Goal: Task Accomplishment & Management: Manage account settings

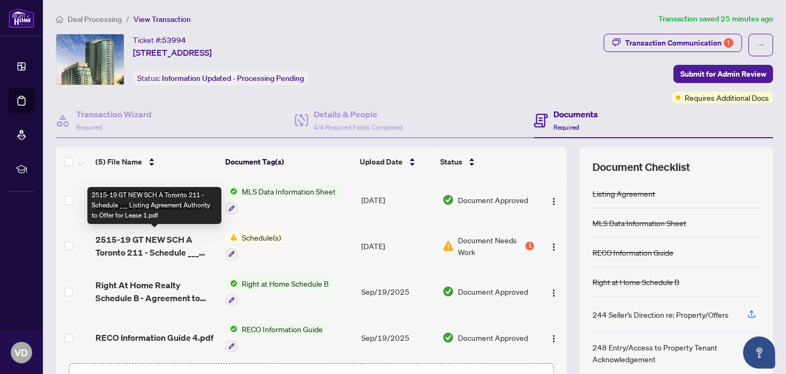
click at [156, 240] on span "2515-19 GT NEW SCH A Toronto 211 - Schedule ___ Listing Agreement Authority to …" at bounding box center [156, 246] width 122 height 26
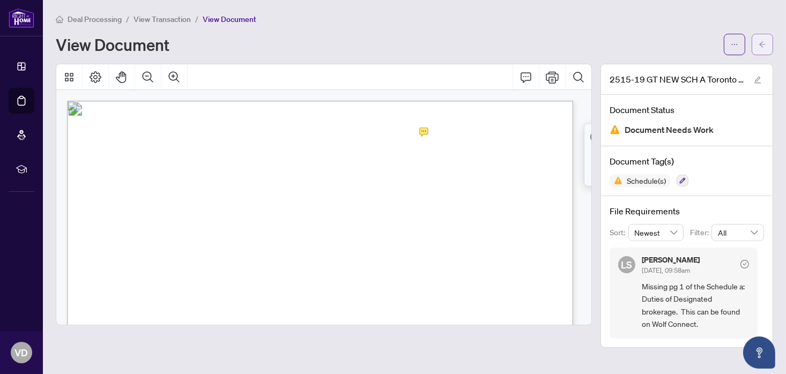
click at [761, 48] on icon "arrow-left" at bounding box center [762, 45] width 8 height 8
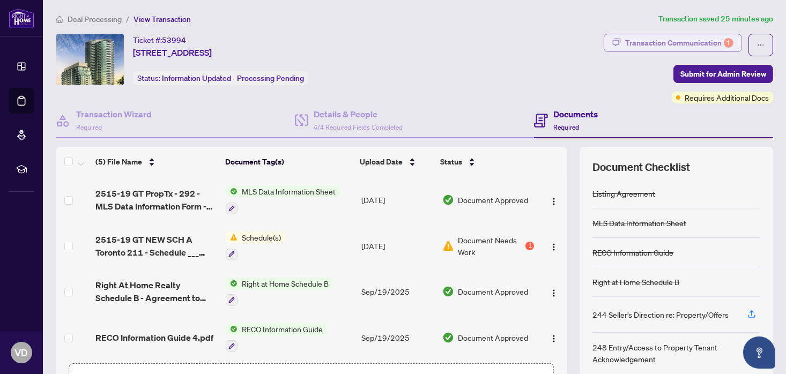
click at [652, 46] on div "Transaction Communication 1" at bounding box center [679, 42] width 108 height 17
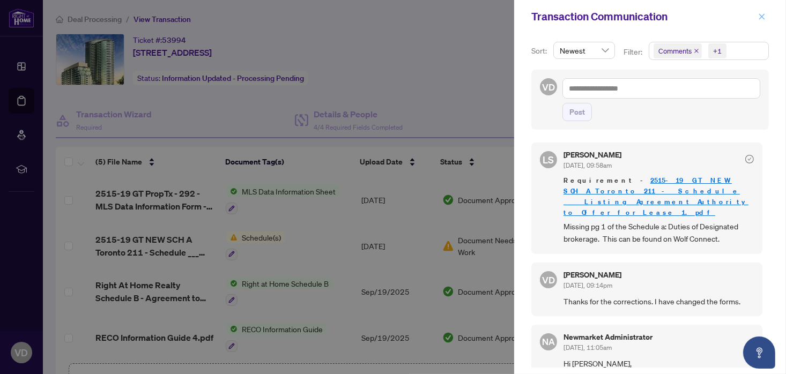
click at [761, 16] on icon "close" at bounding box center [762, 16] width 6 height 6
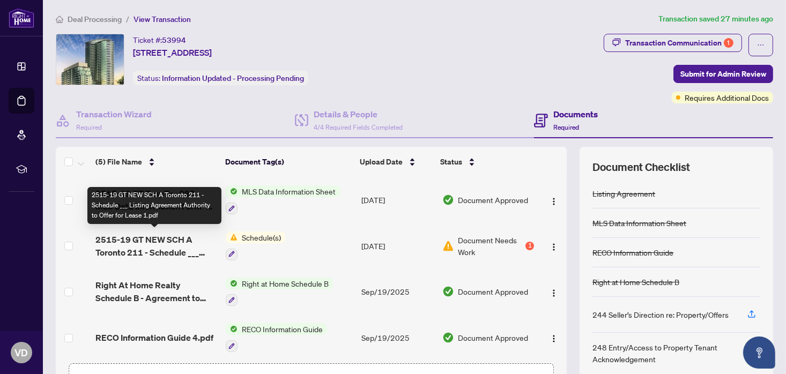
click at [168, 234] on span "2515-19 GT NEW SCH A Toronto 211 - Schedule ___ Listing Agreement Authority to …" at bounding box center [156, 246] width 122 height 26
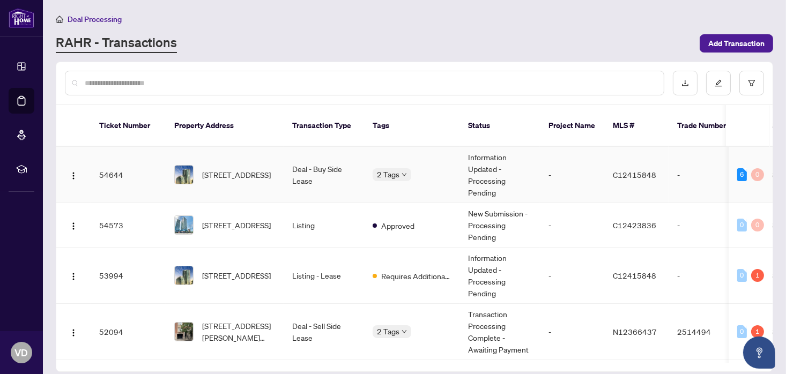
click at [311, 155] on td "Deal - Buy Side Lease" at bounding box center [323, 175] width 80 height 56
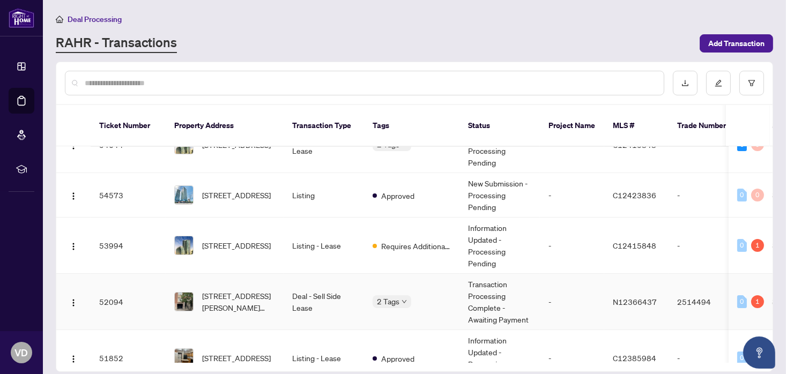
scroll to position [54, 0]
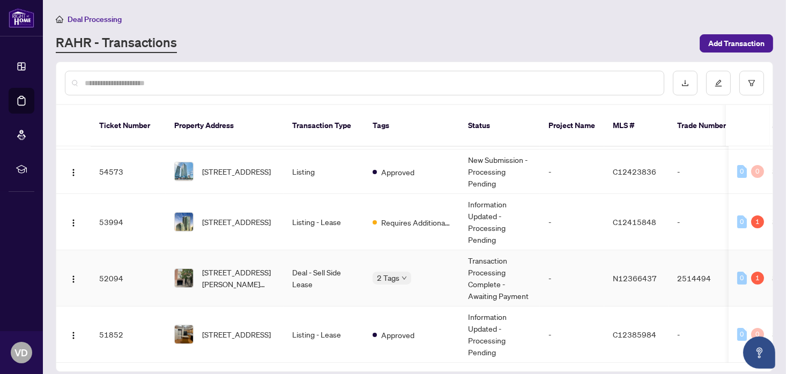
click at [368, 265] on td "2 Tags" at bounding box center [411, 278] width 95 height 56
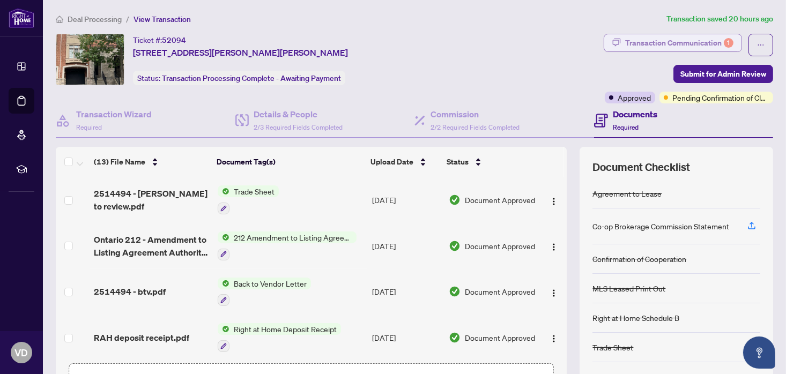
click at [694, 41] on div "Transaction Communication 1" at bounding box center [679, 42] width 108 height 17
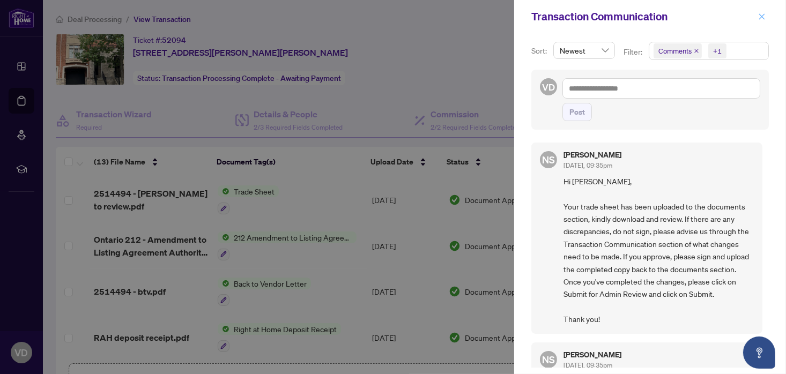
click at [759, 17] on icon "close" at bounding box center [762, 17] width 8 height 8
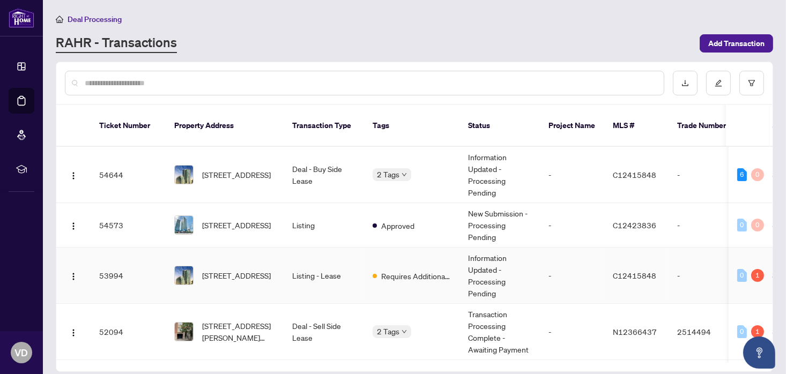
click at [334, 266] on td "Listing - Lease" at bounding box center [323, 276] width 80 height 56
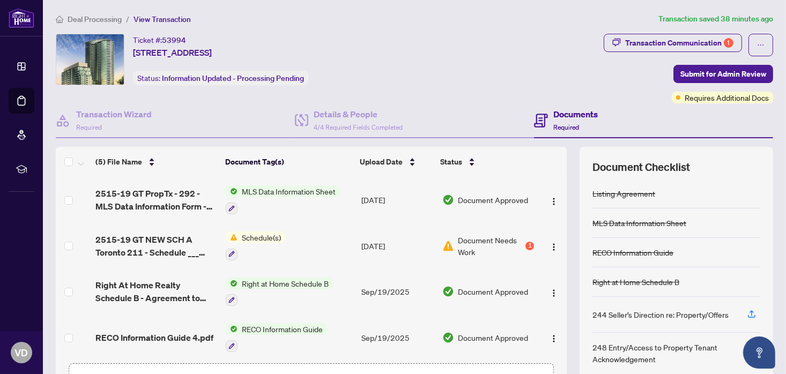
click at [357, 240] on td "[DATE]" at bounding box center [397, 246] width 80 height 46
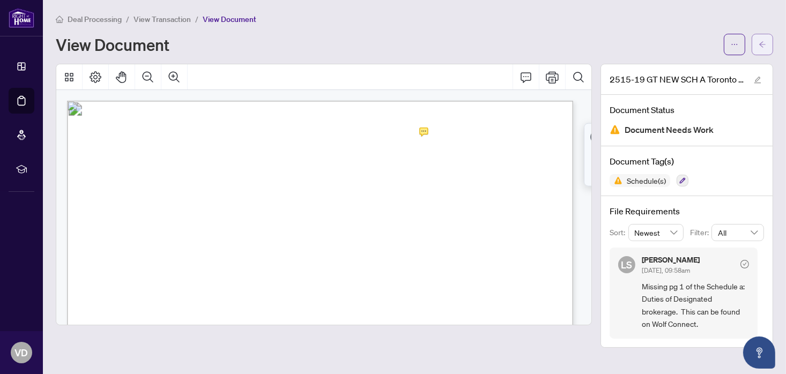
click at [761, 45] on icon "arrow-left" at bounding box center [762, 45] width 8 height 8
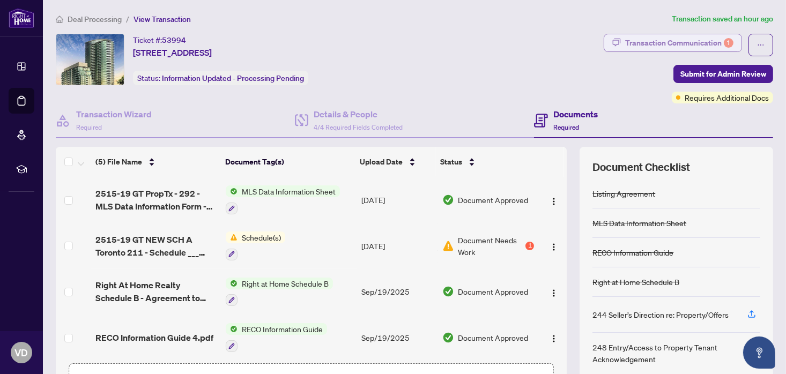
click at [713, 40] on div "Transaction Communication 1" at bounding box center [679, 42] width 108 height 17
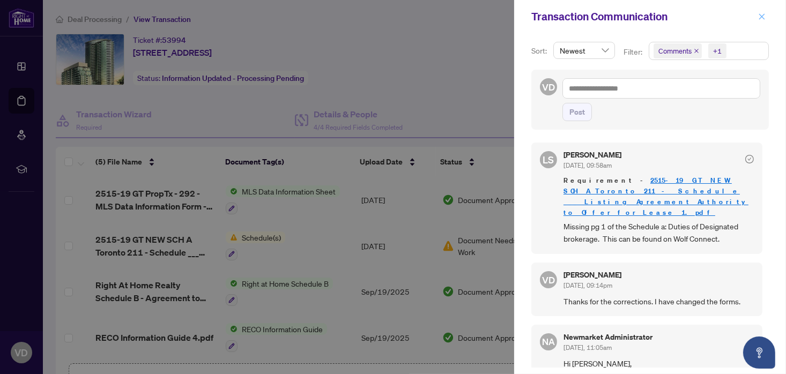
click at [761, 16] on icon "close" at bounding box center [762, 17] width 8 height 8
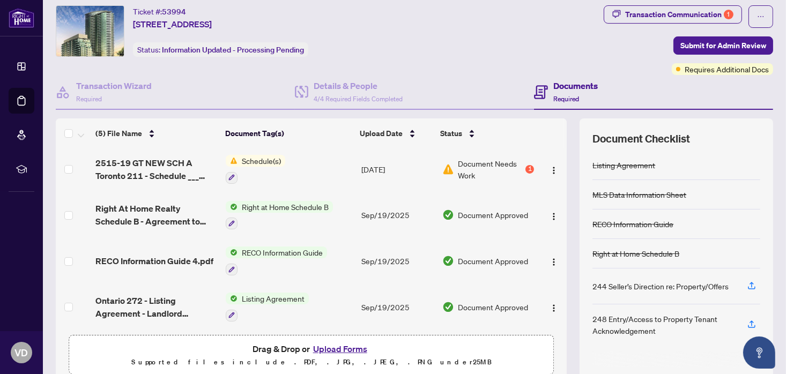
scroll to position [54, 0]
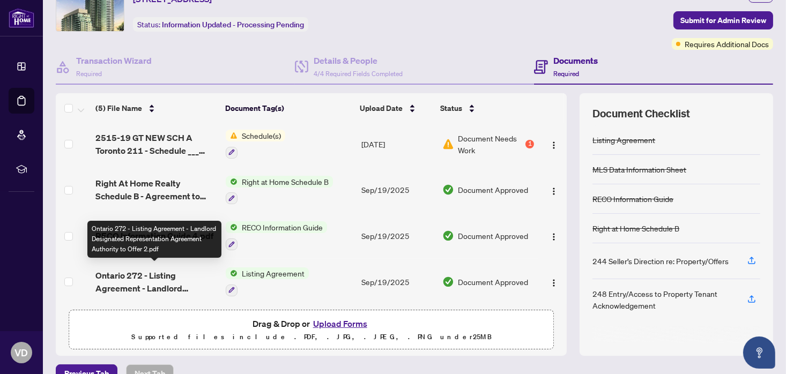
click at [141, 274] on span "Ontario 272 - Listing Agreement - Landlord Designated Representation Agreement …" at bounding box center [156, 282] width 122 height 26
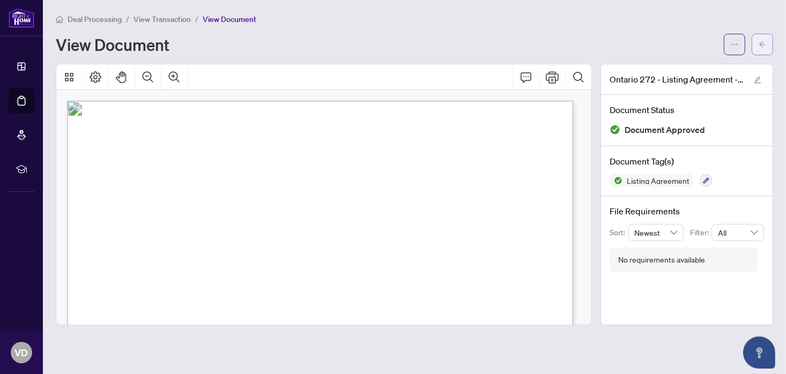
click at [764, 43] on icon "arrow-left" at bounding box center [762, 45] width 8 height 8
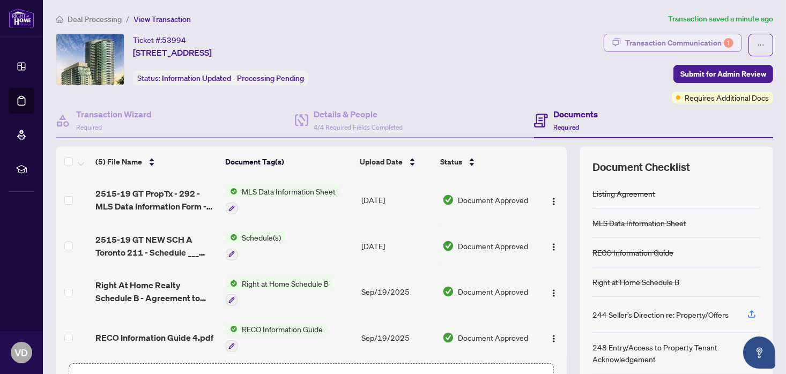
click at [681, 43] on div "Transaction Communication 1" at bounding box center [679, 42] width 108 height 17
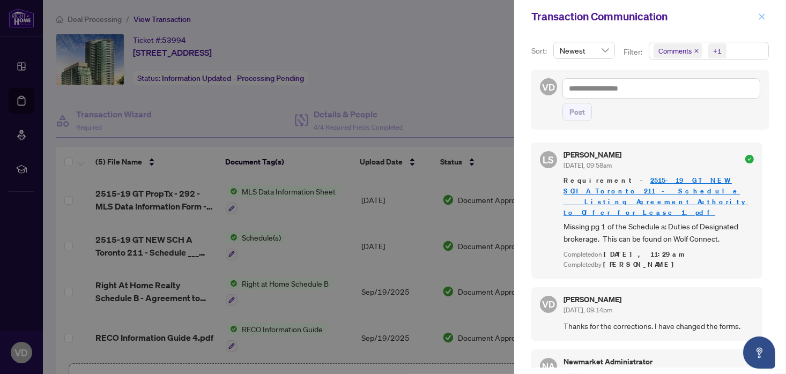
click at [759, 14] on icon "close" at bounding box center [762, 17] width 8 height 8
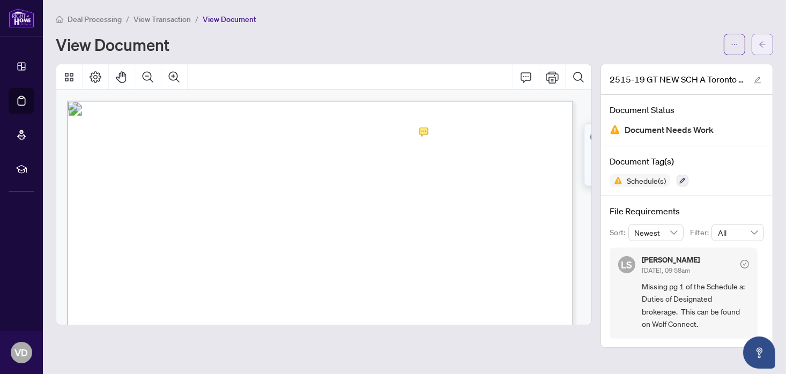
click at [759, 43] on icon "arrow-left" at bounding box center [762, 45] width 8 height 8
